Goal: Feedback & Contribution: Submit feedback/report problem

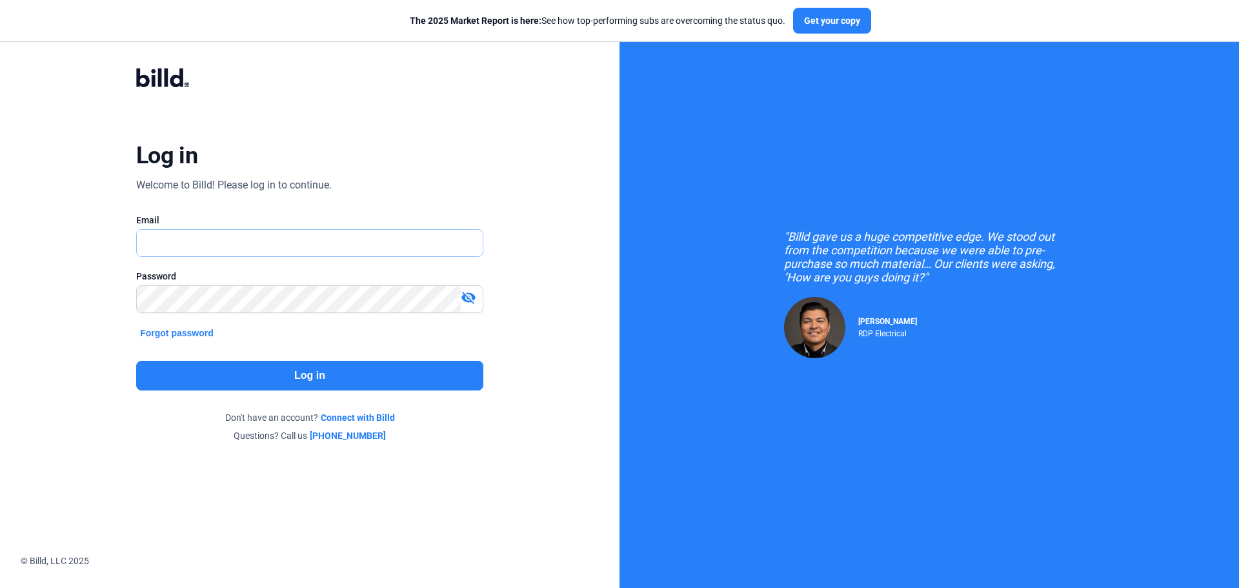
type input "[DOMAIN_NAME][EMAIL_ADDRESS][DOMAIN_NAME]"
drag, startPoint x: 0, startPoint y: 0, endPoint x: 376, endPoint y: 379, distance: 533.4
click at [376, 379] on button "Log in" at bounding box center [309, 376] width 347 height 30
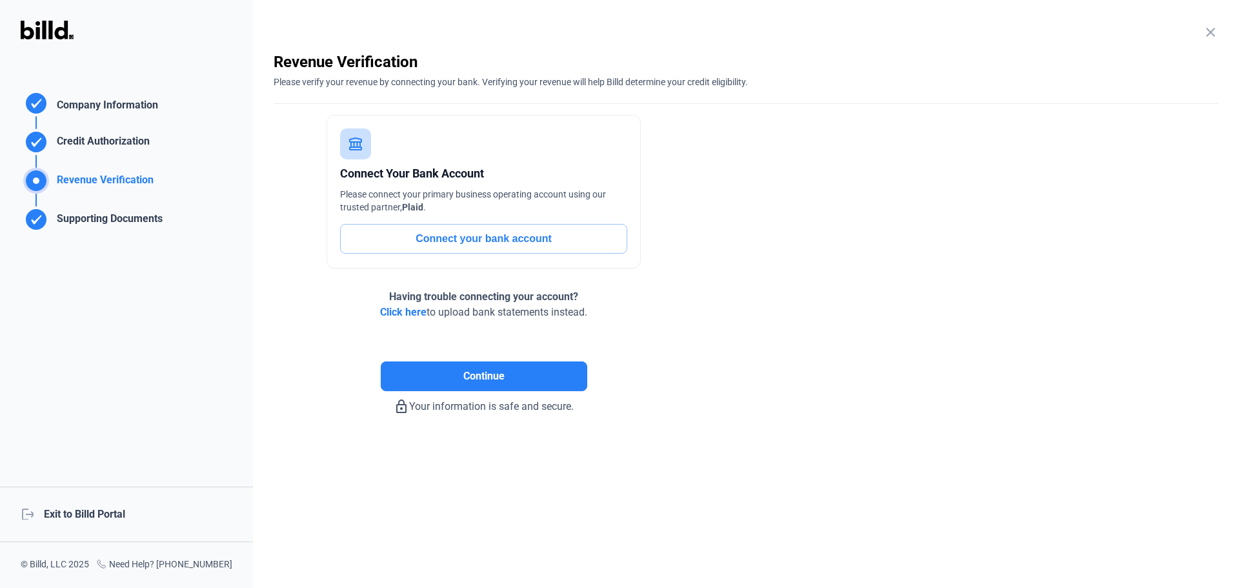
click at [95, 508] on div "logout Exit to Billd Portal" at bounding box center [126, 514] width 253 height 55
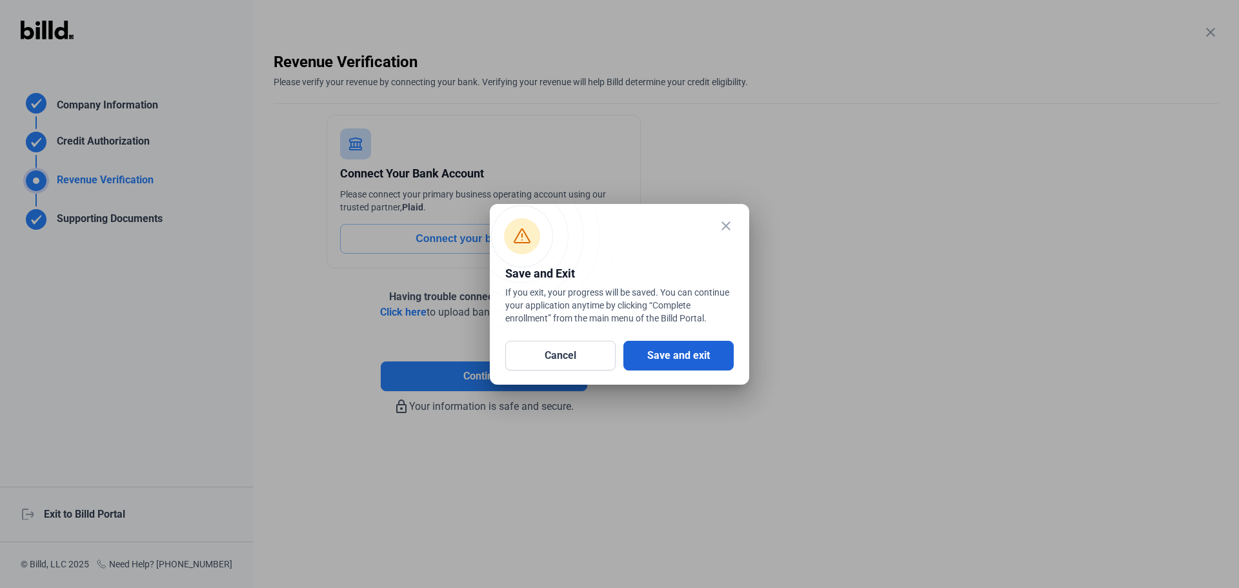
click at [718, 360] on button "Save and exit" at bounding box center [678, 356] width 110 height 30
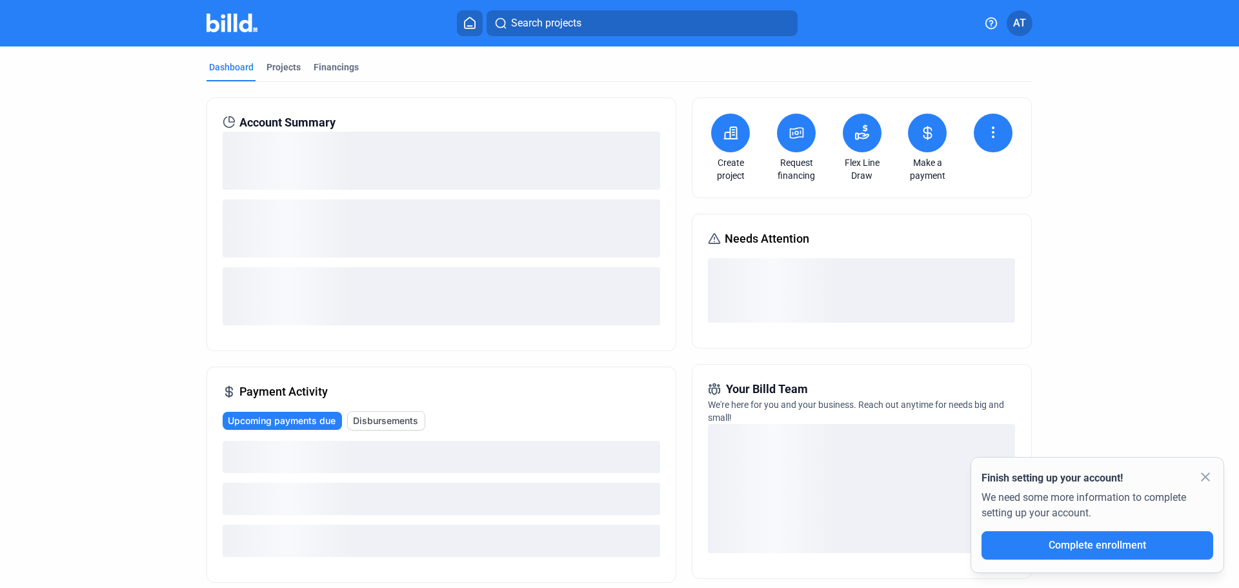
click at [993, 26] on icon at bounding box center [991, 23] width 13 height 13
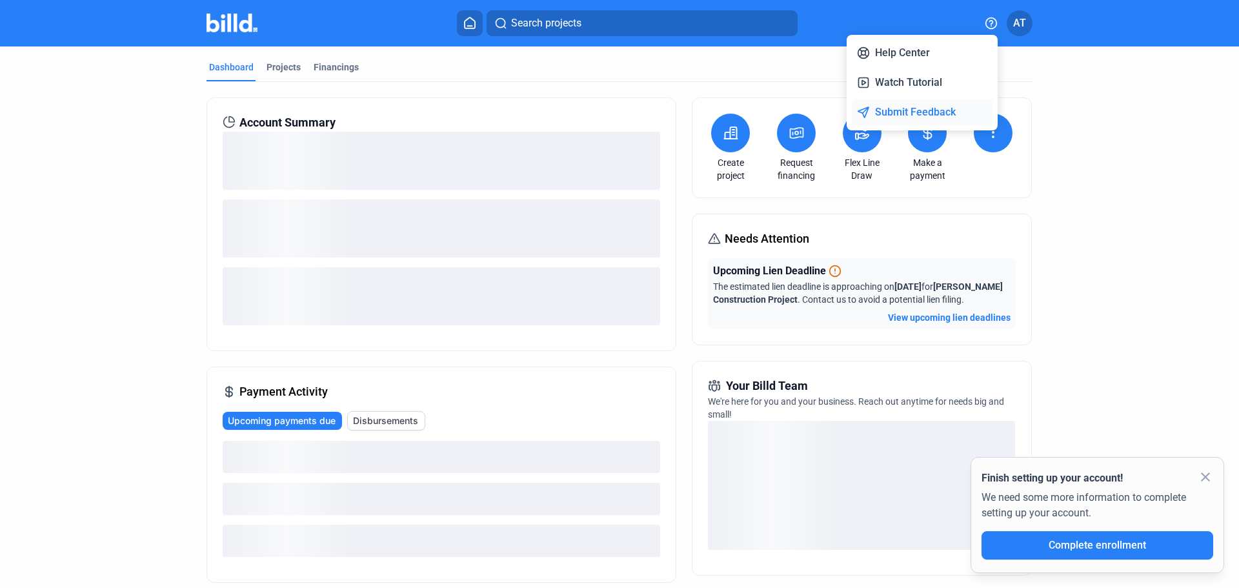
click at [908, 110] on button "Submit Feedback" at bounding box center [922, 112] width 141 height 26
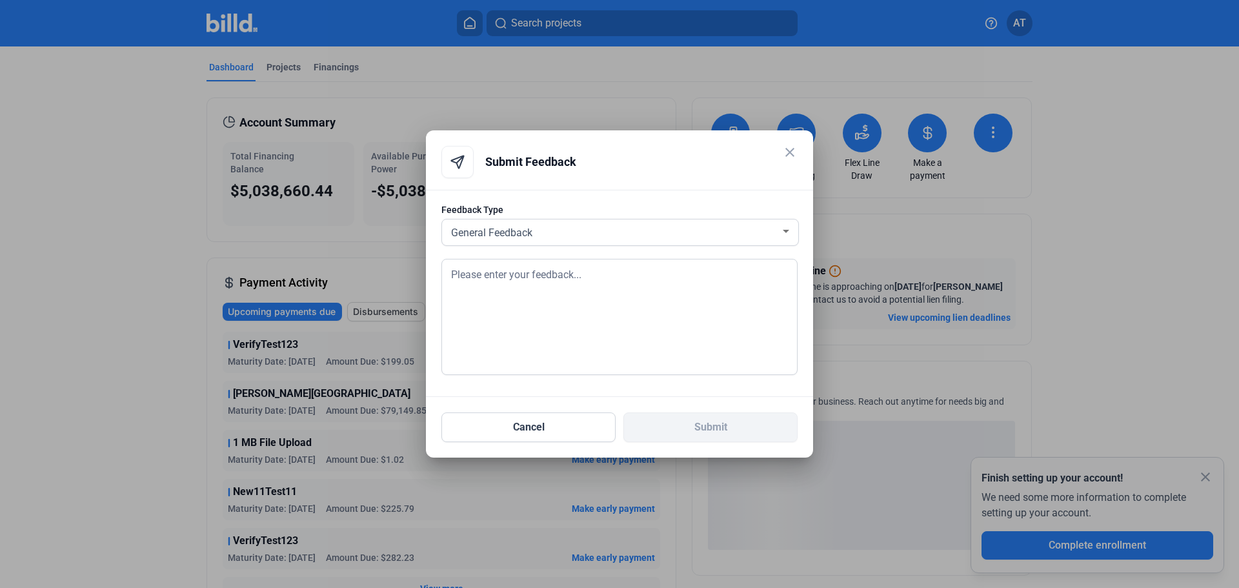
click at [570, 307] on textarea at bounding box center [619, 317] width 356 height 116
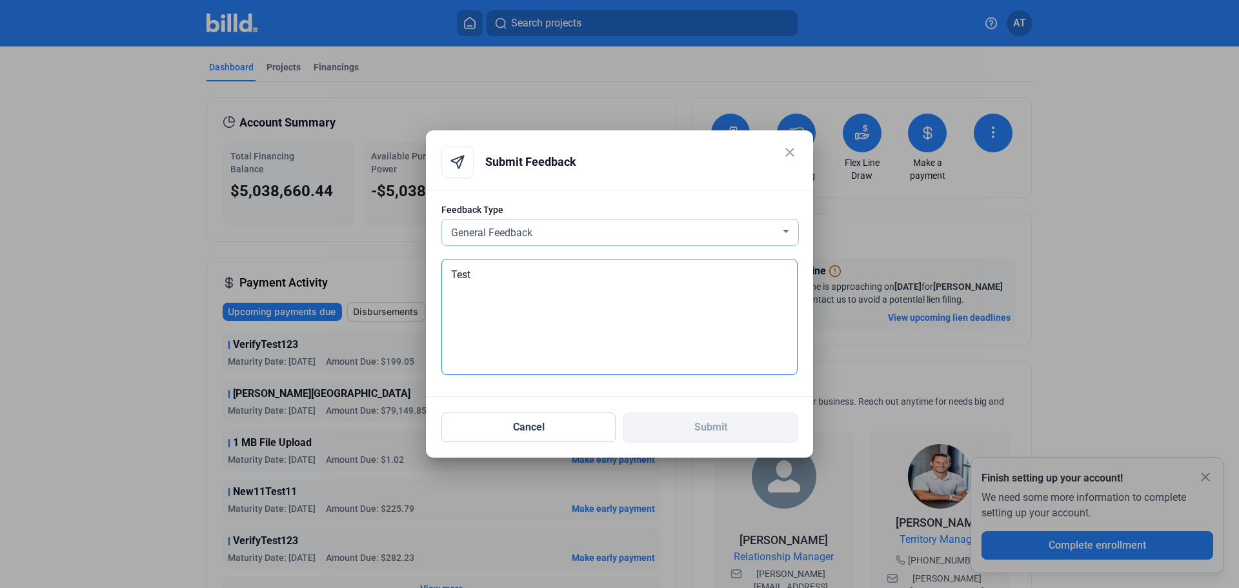
click at [518, 278] on textarea "Test" at bounding box center [619, 317] width 356 height 116
type textarea "Test"
click at [714, 421] on button "Submit" at bounding box center [710, 427] width 174 height 30
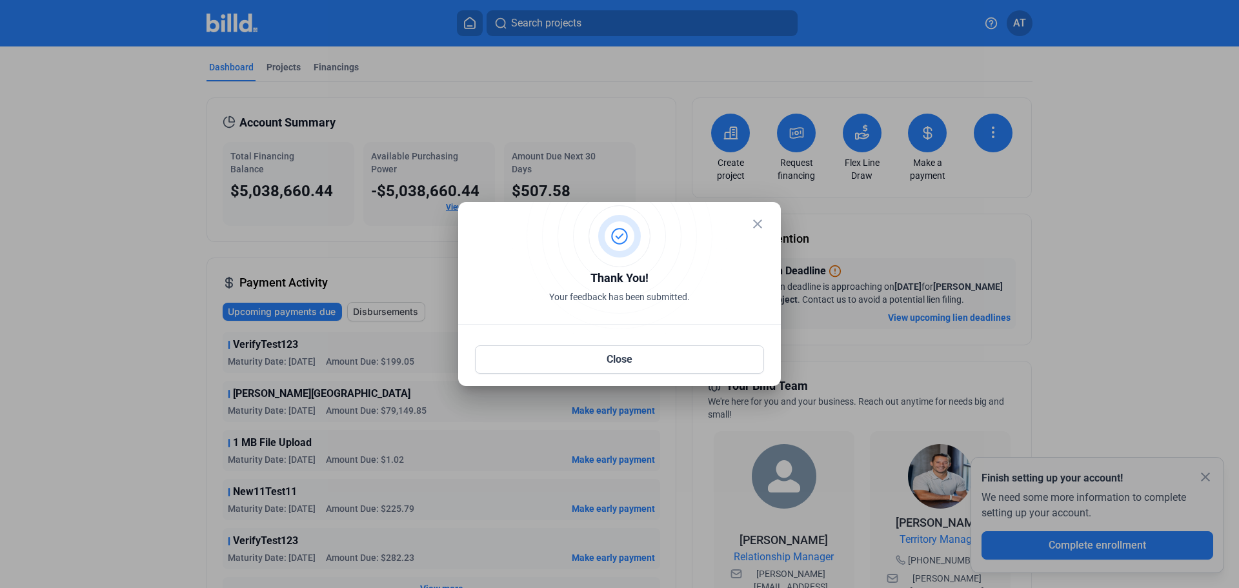
click at [761, 224] on mat-icon "close" at bounding box center [757, 223] width 15 height 15
